Goal: Task Accomplishment & Management: Manage account settings

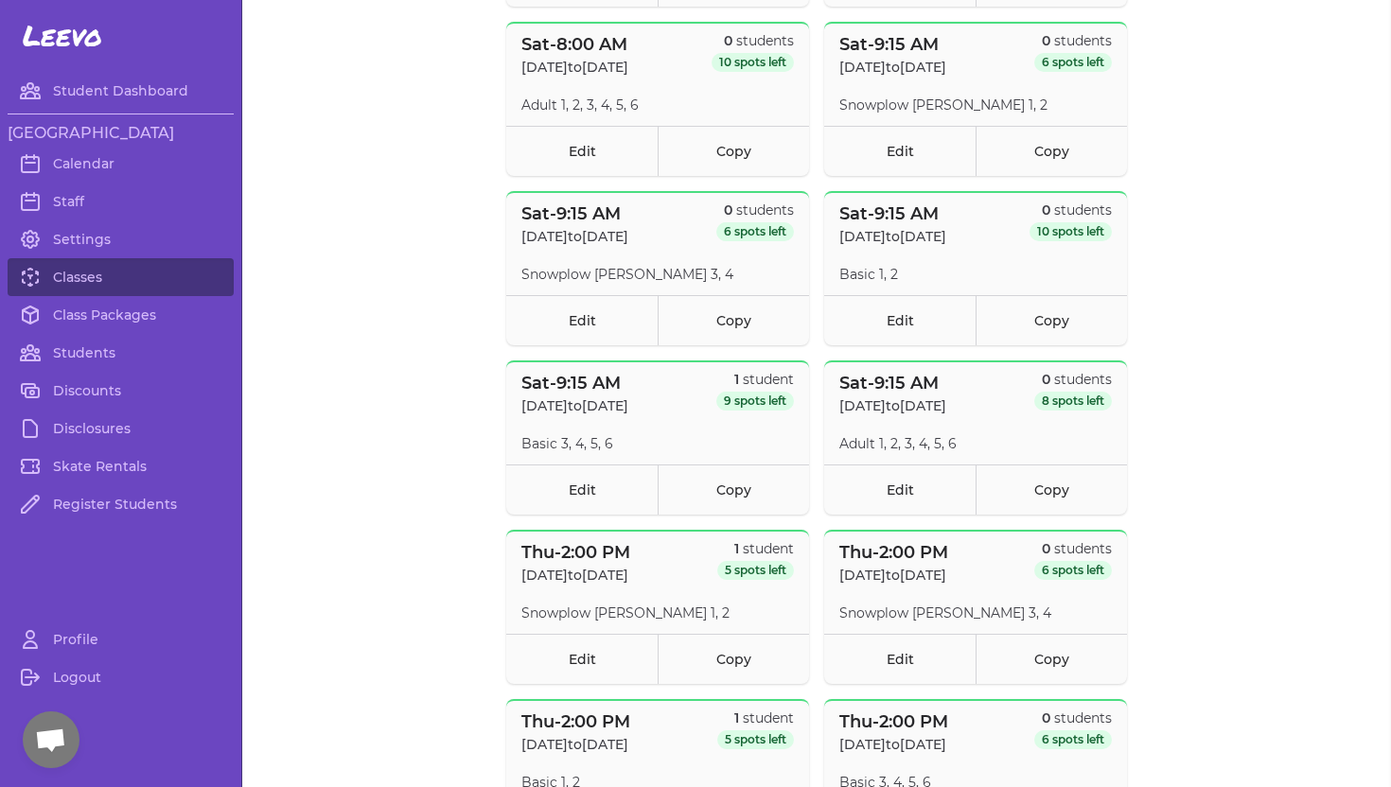
scroll to position [3394, 0]
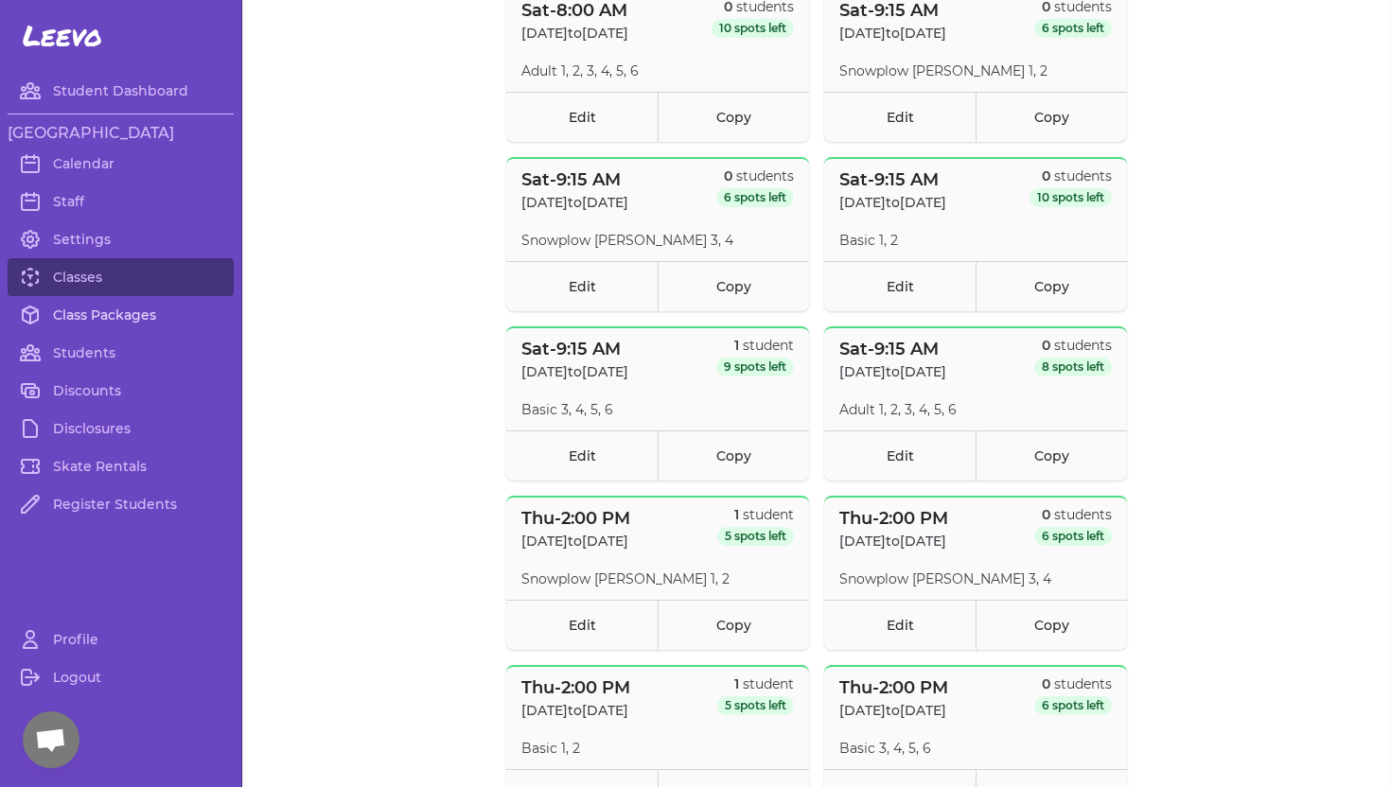
click at [96, 319] on link "Class Packages" at bounding box center [121, 315] width 226 height 38
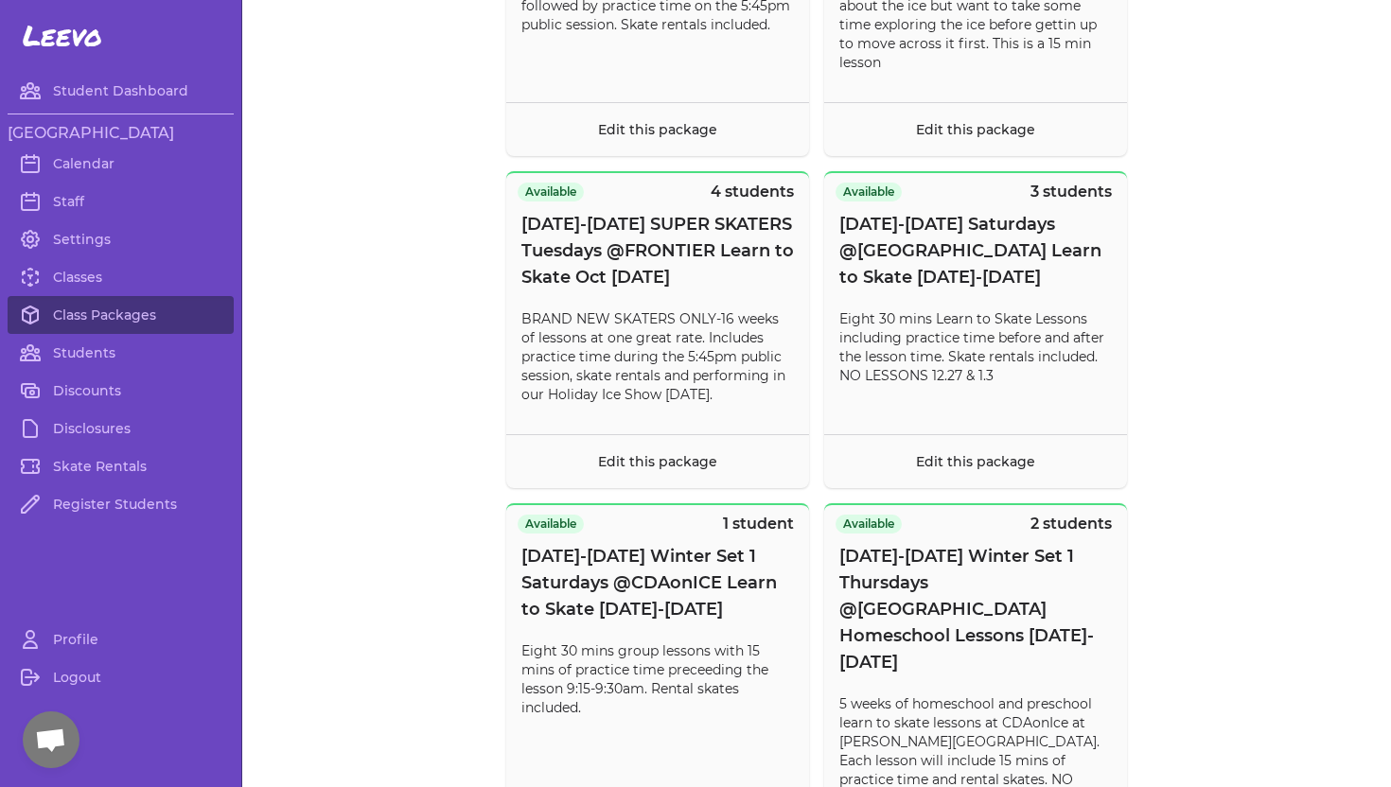
scroll to position [805, 0]
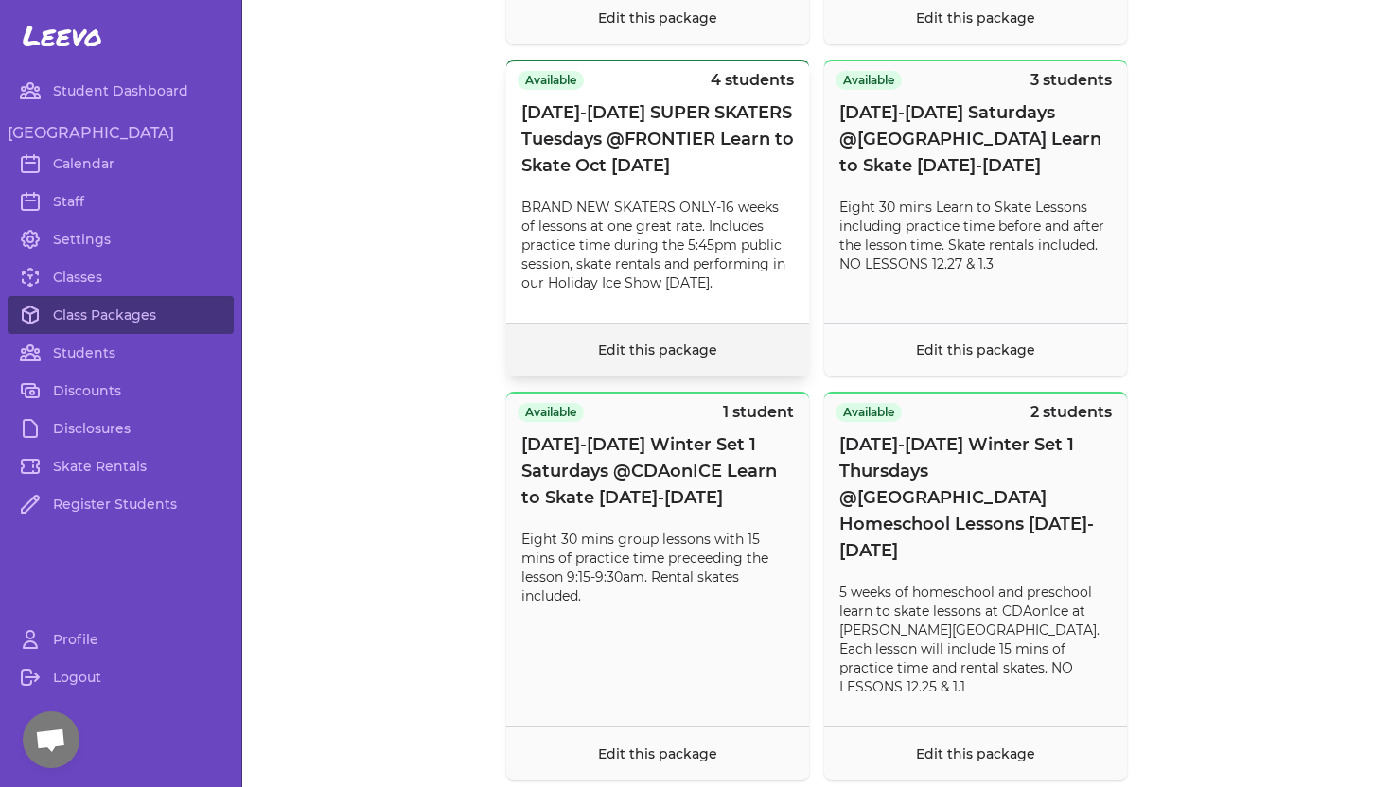
click at [658, 348] on link "Edit this package" at bounding box center [657, 350] width 119 height 17
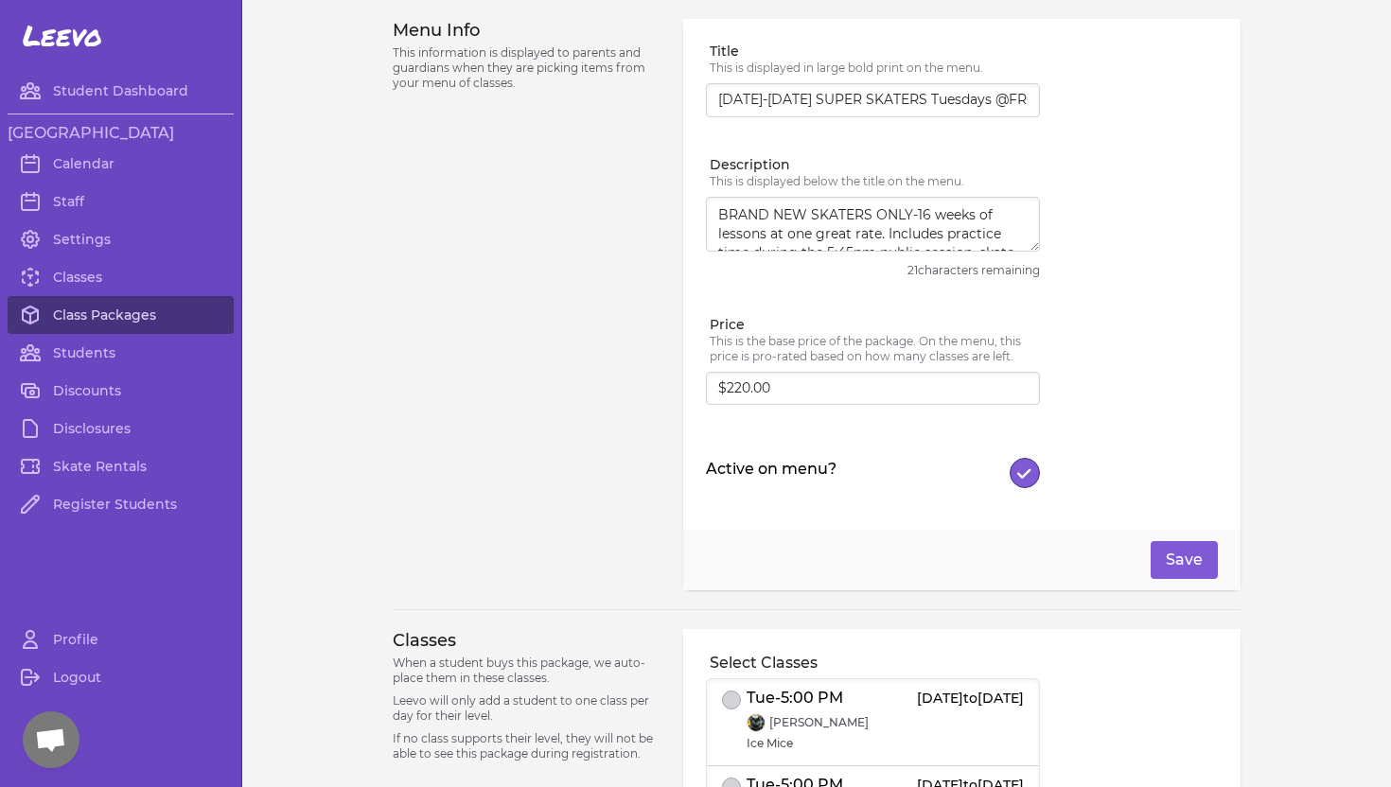
click at [105, 314] on link "Class Packages" at bounding box center [121, 315] width 226 height 38
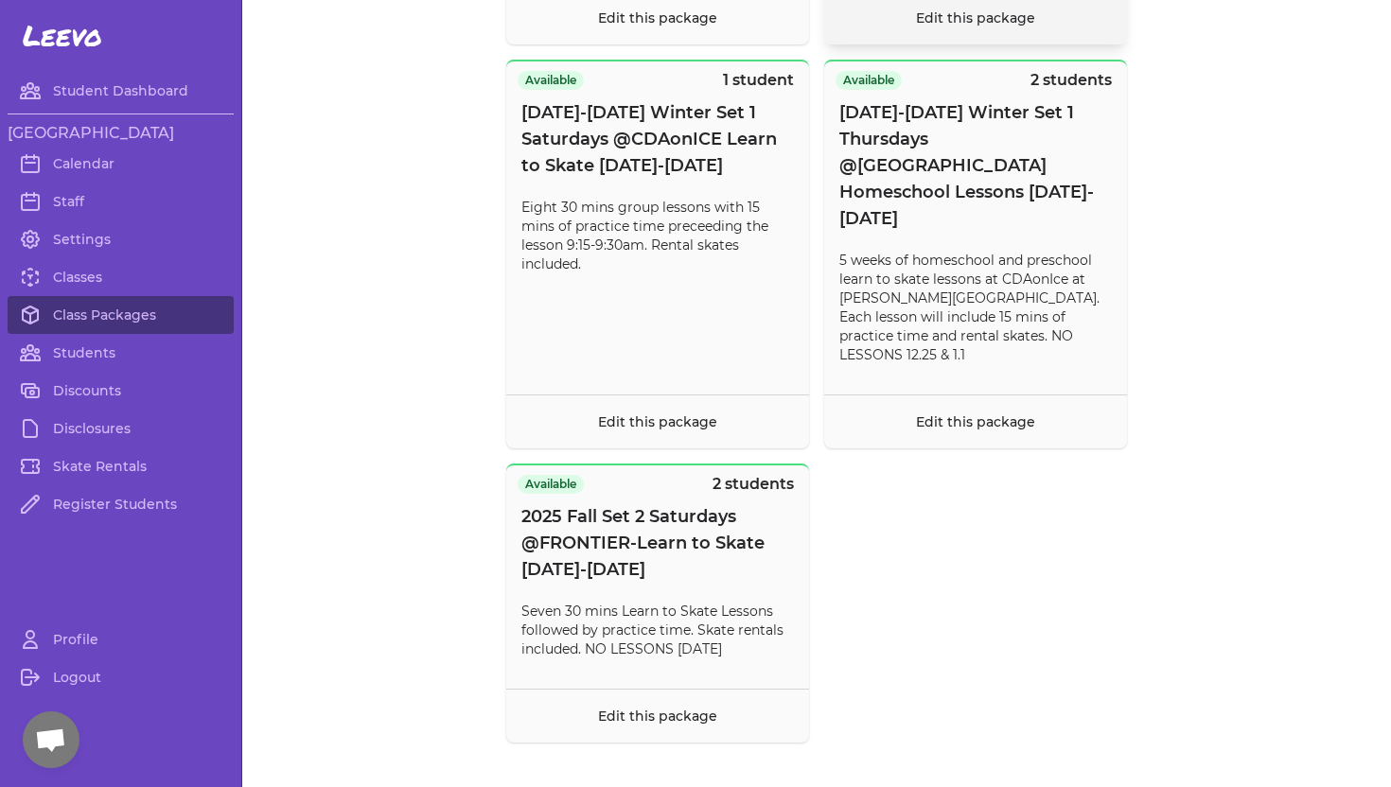
scroll to position [1146, 0]
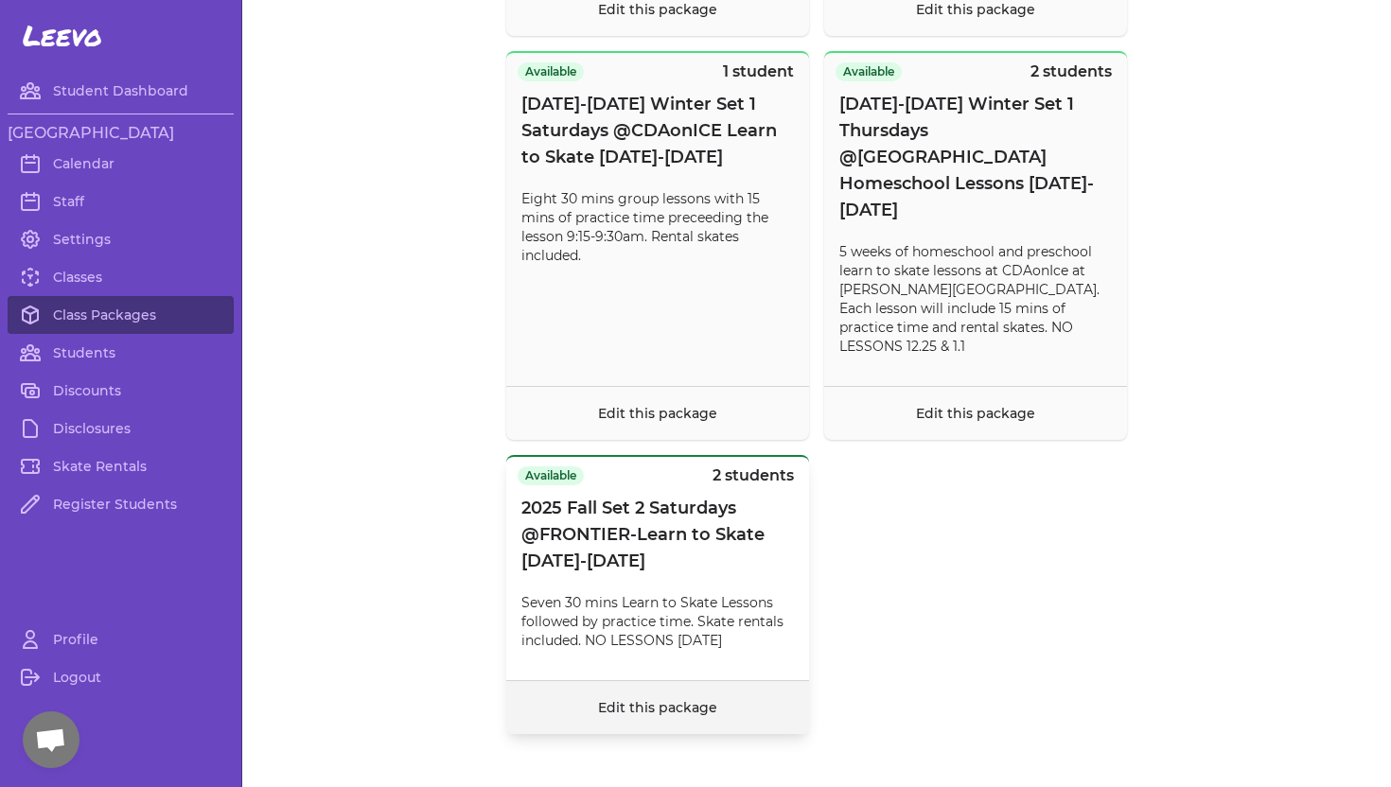
click at [649, 699] on link "Edit this package" at bounding box center [657, 707] width 119 height 17
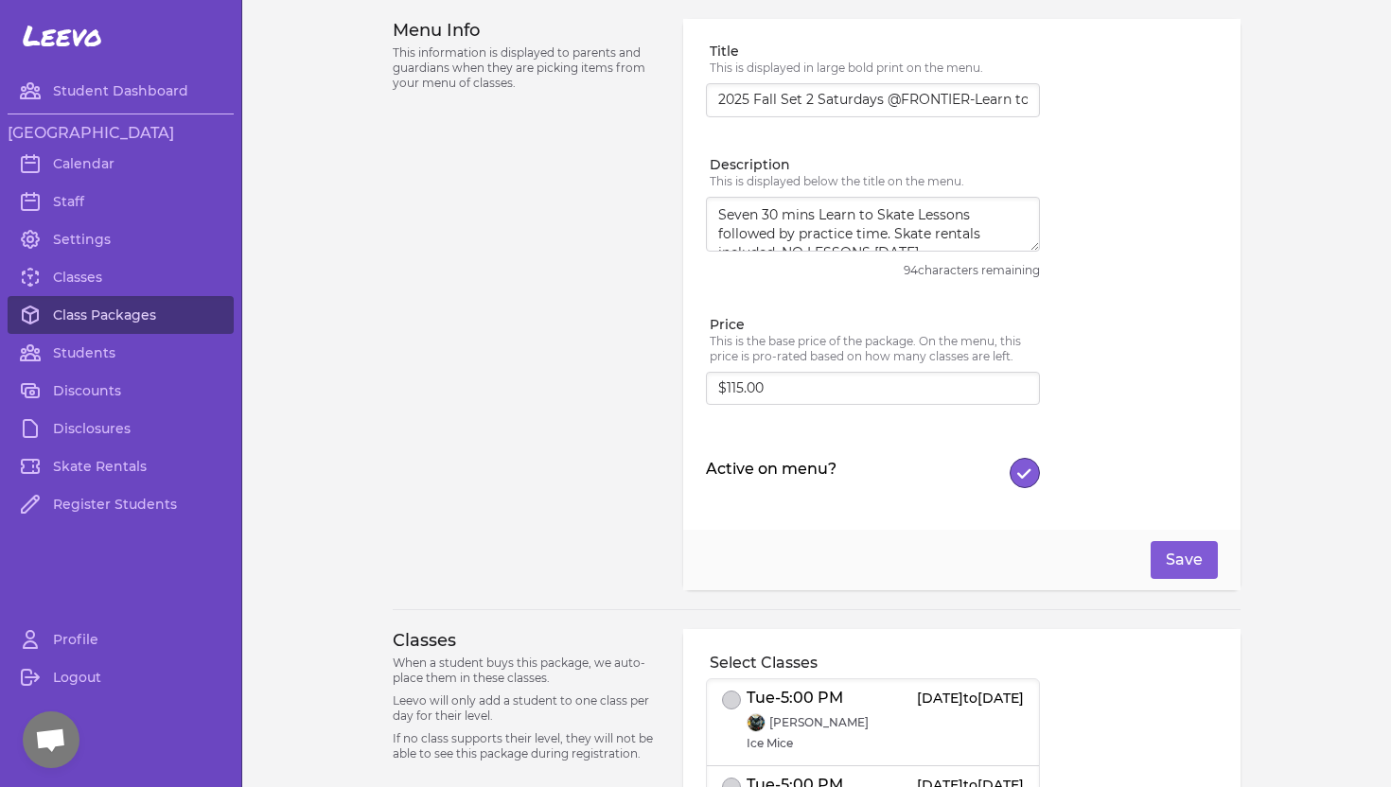
click at [105, 309] on link "Class Packages" at bounding box center [121, 315] width 226 height 38
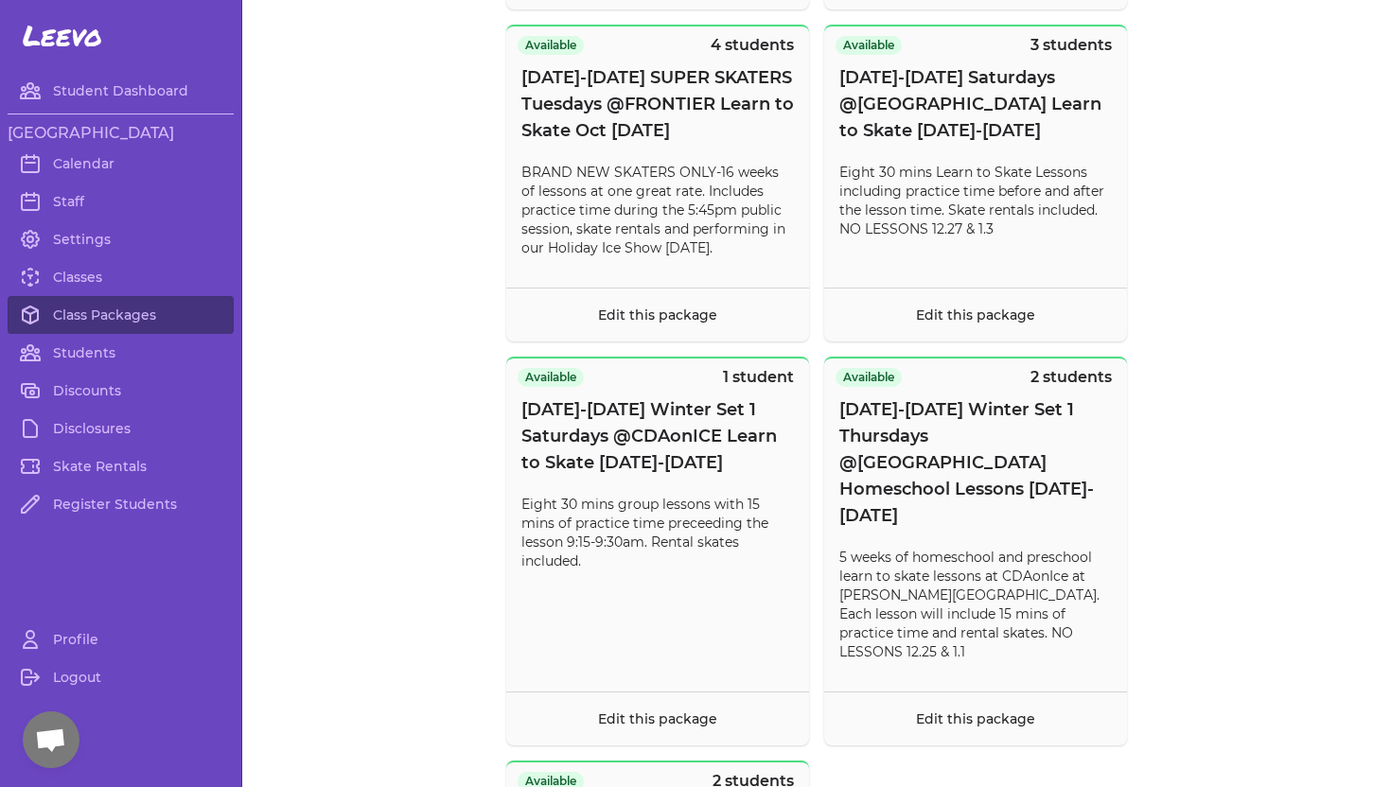
scroll to position [866, 0]
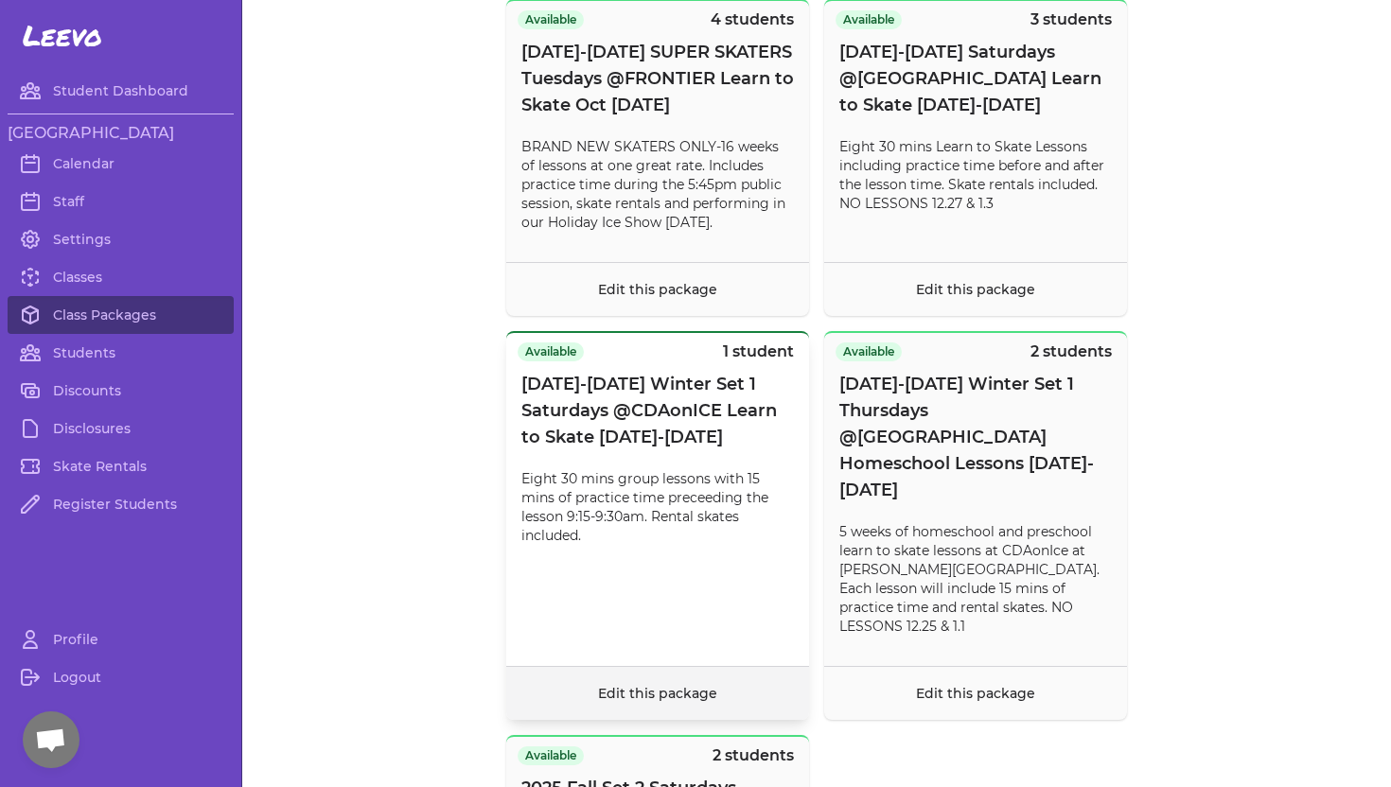
click at [608, 685] on link "Edit this package" at bounding box center [657, 693] width 119 height 17
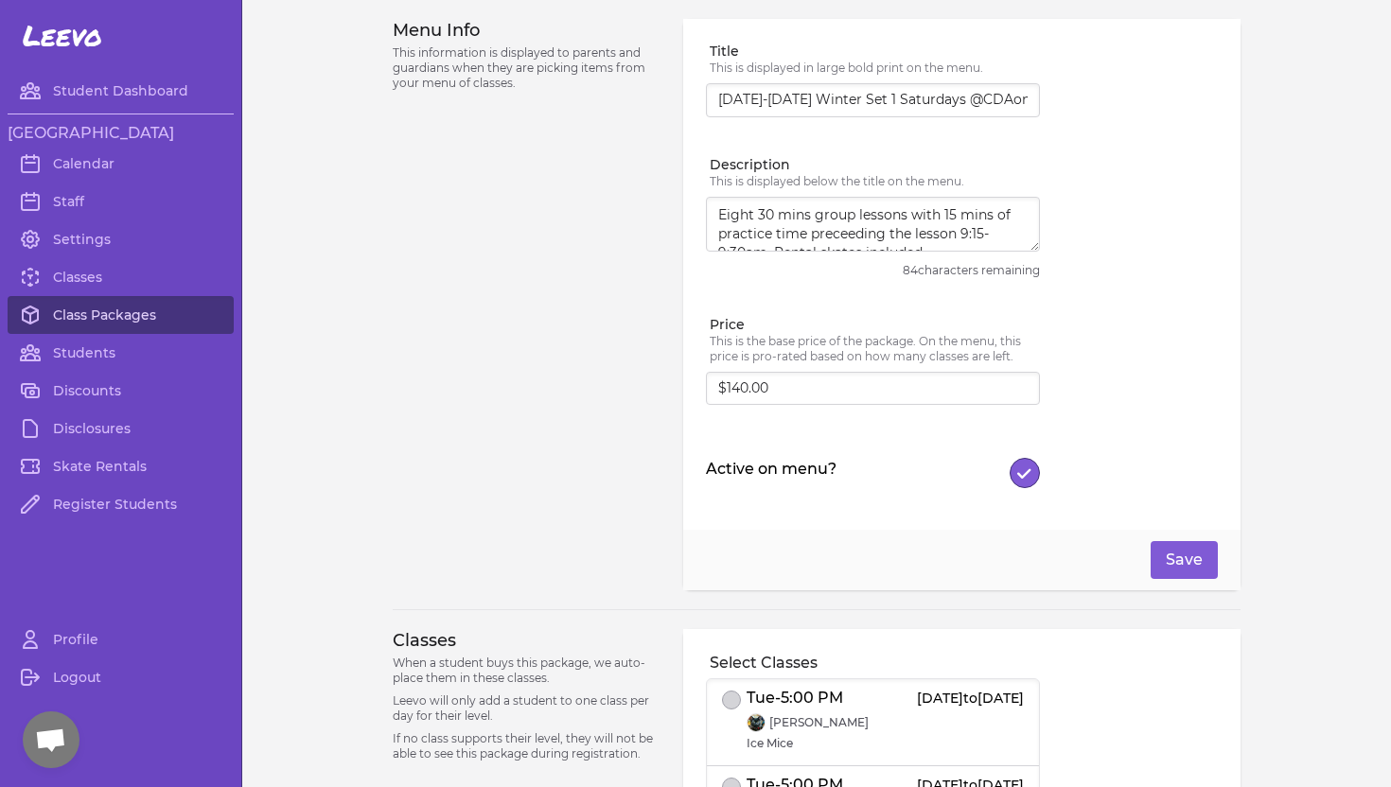
click at [96, 315] on link "Class Packages" at bounding box center [121, 315] width 226 height 38
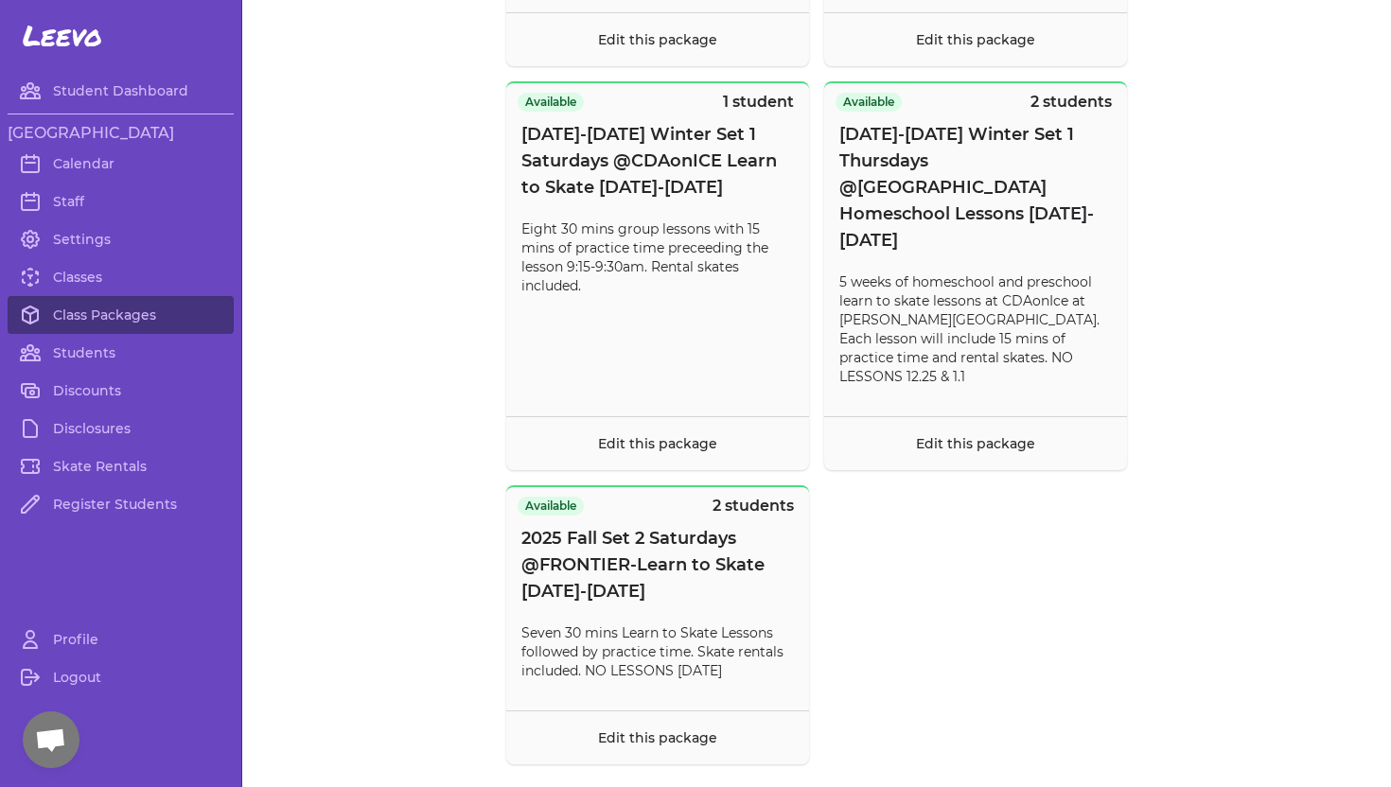
scroll to position [1118, 0]
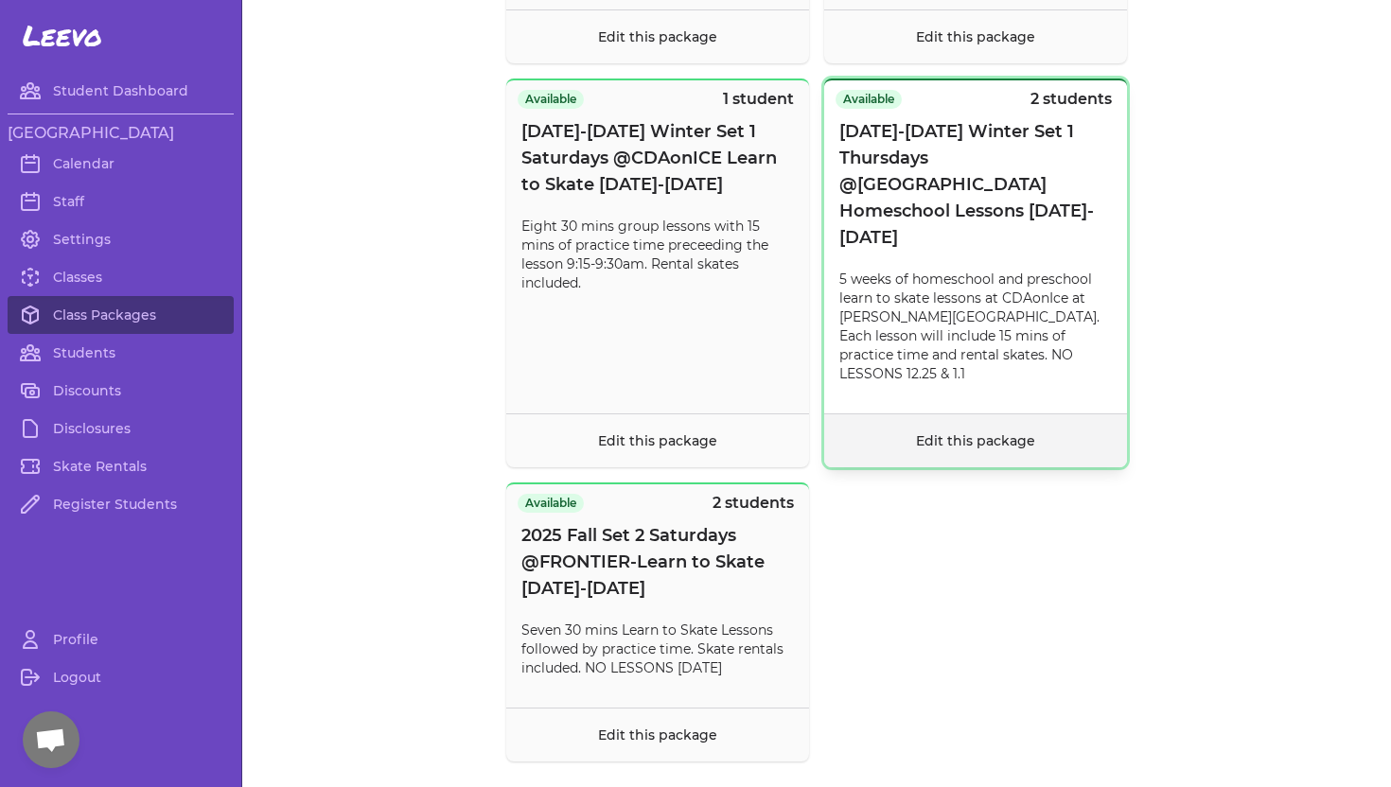
click at [938, 414] on footer "Edit this package" at bounding box center [975, 441] width 303 height 54
click at [946, 359] on button "Available 2 students [DATE]-[DATE] Winter Set 1 Thursdays @[GEOGRAPHIC_DATA] Ho…" at bounding box center [975, 273] width 303 height 389
click at [943, 432] on link "Edit this package" at bounding box center [975, 440] width 119 height 17
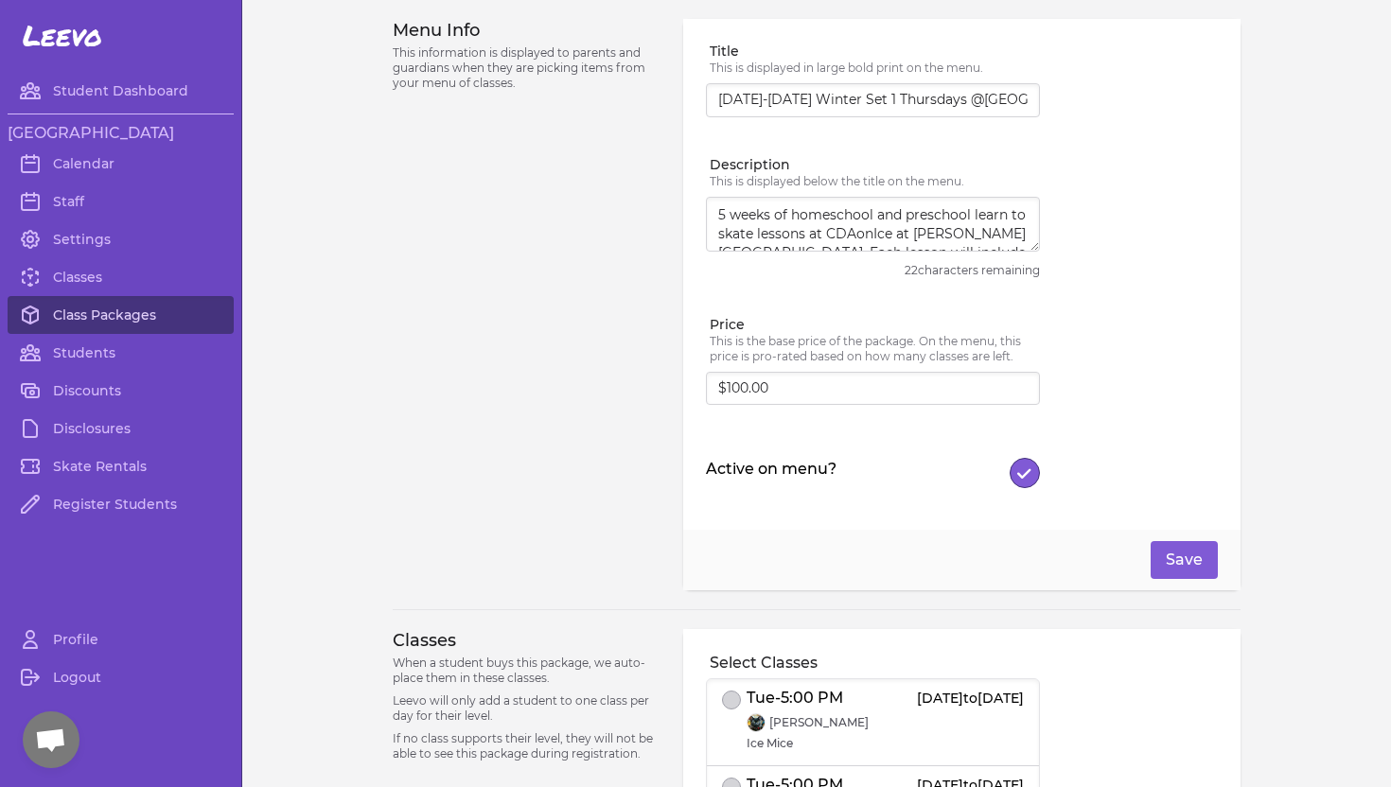
click at [73, 306] on link "Class Packages" at bounding box center [121, 315] width 226 height 38
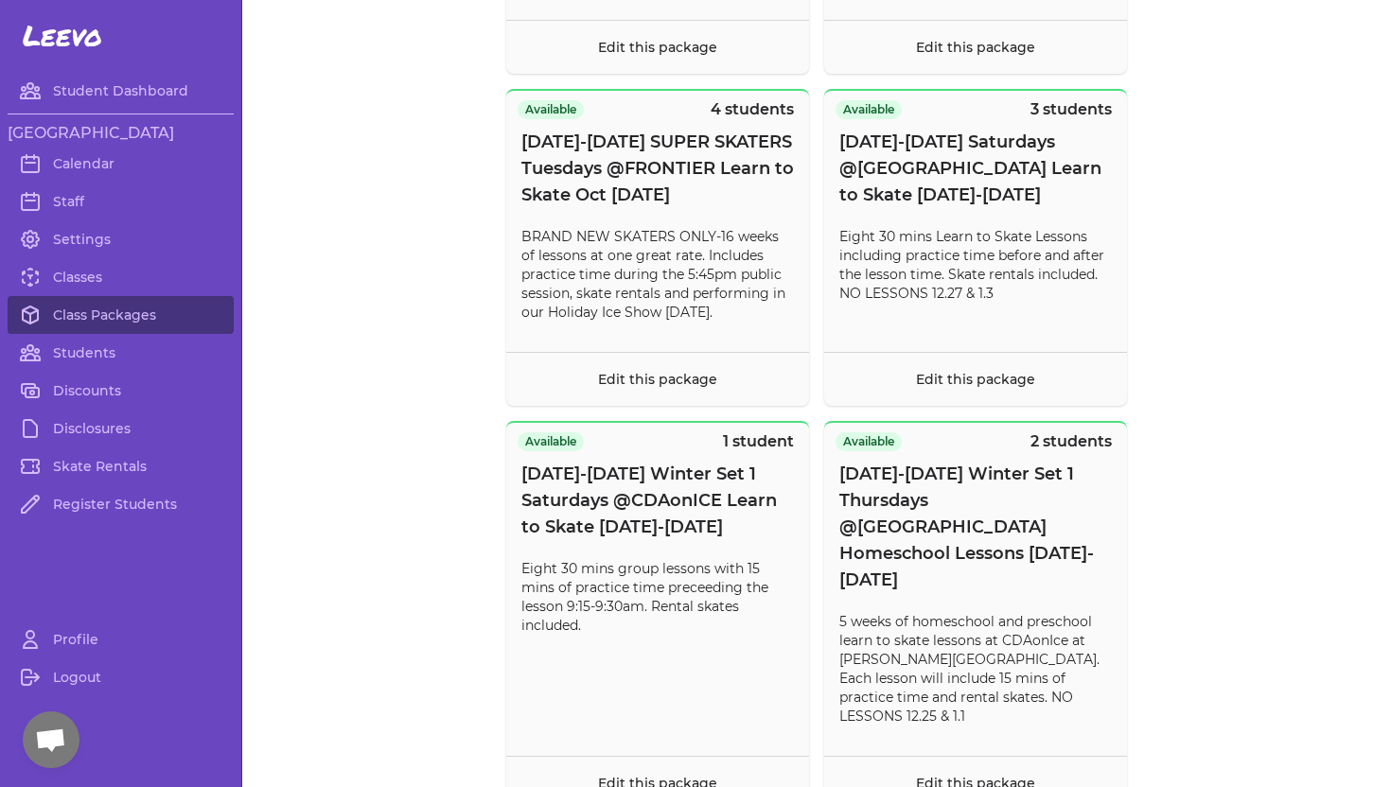
scroll to position [767, 0]
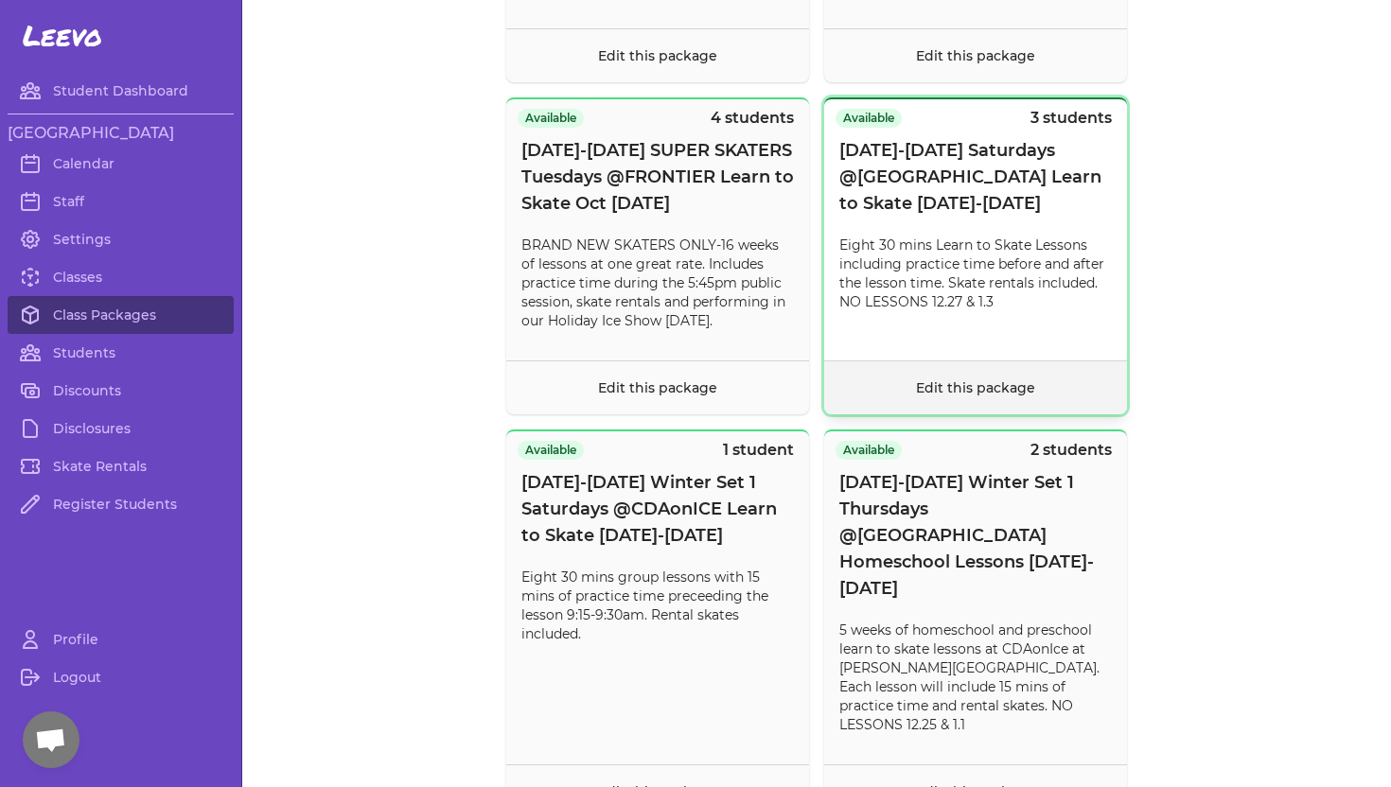
click at [985, 398] on footer "Edit this package" at bounding box center [975, 388] width 303 height 54
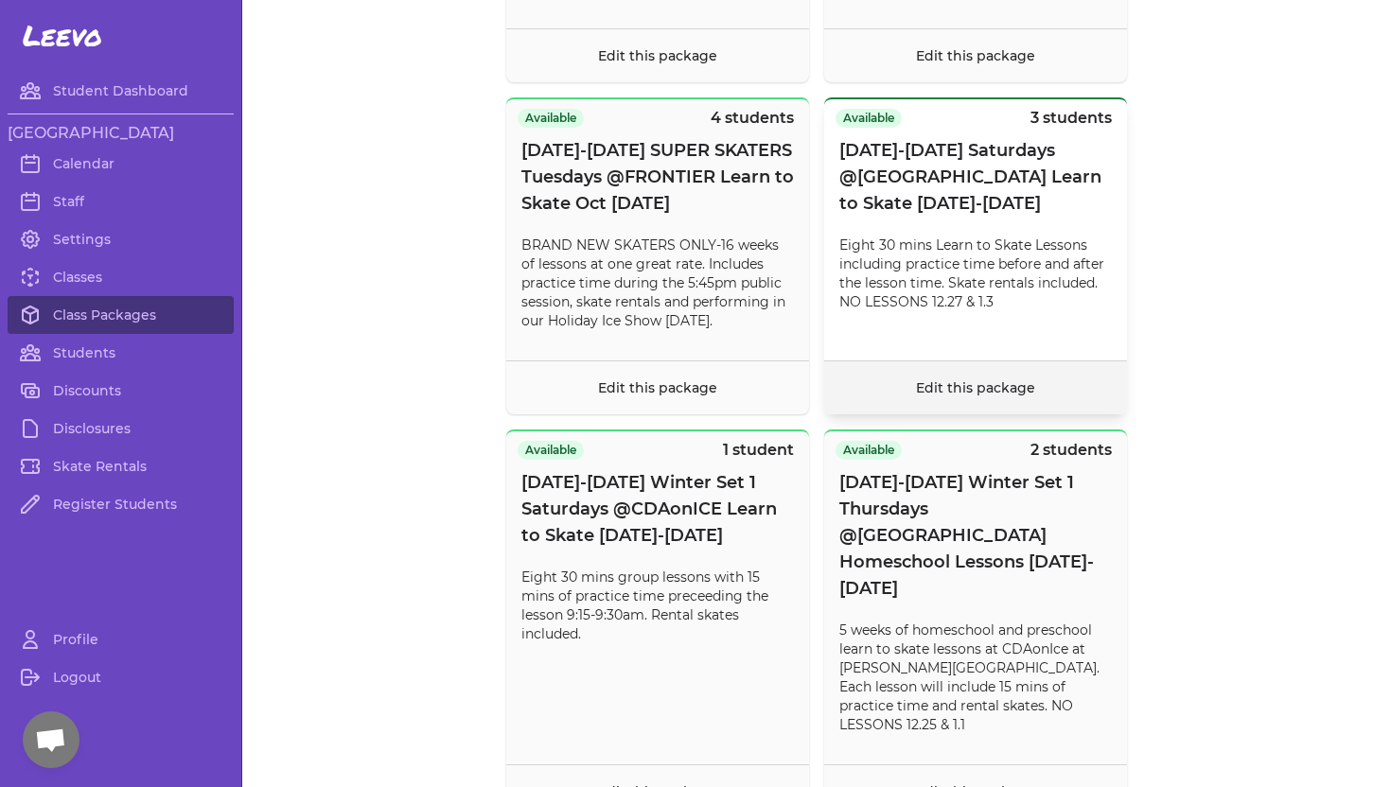
click at [968, 381] on link "Edit this package" at bounding box center [975, 387] width 119 height 17
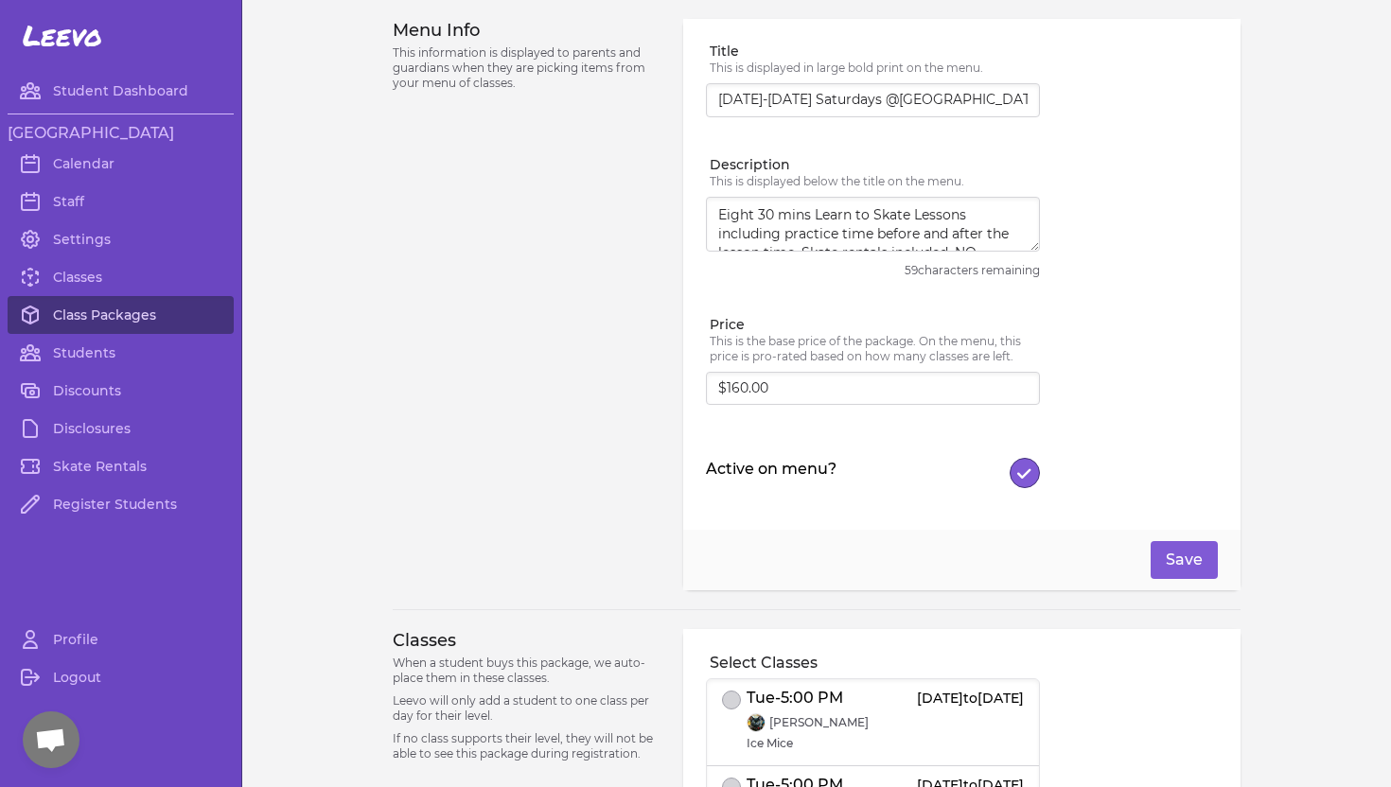
click at [119, 308] on link "Class Packages" at bounding box center [121, 315] width 226 height 38
